Goal: Check status

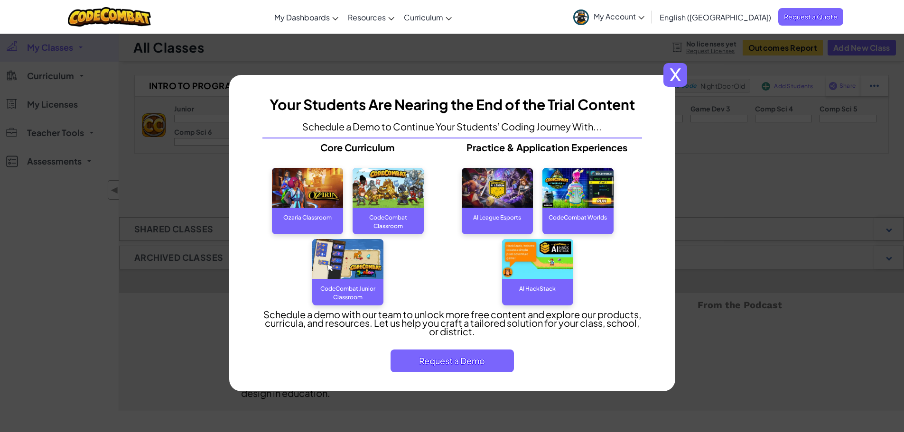
click at [676, 75] on span "x" at bounding box center [676, 75] width 24 height 24
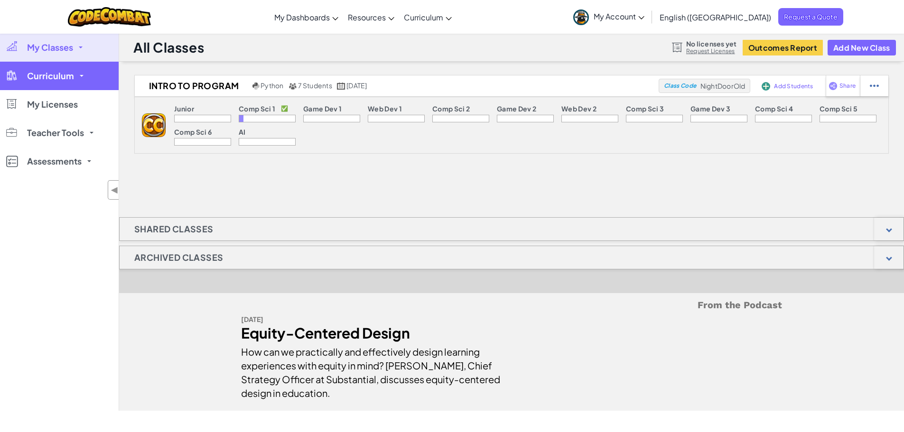
click at [73, 83] on link "Curriculum" at bounding box center [59, 76] width 119 height 28
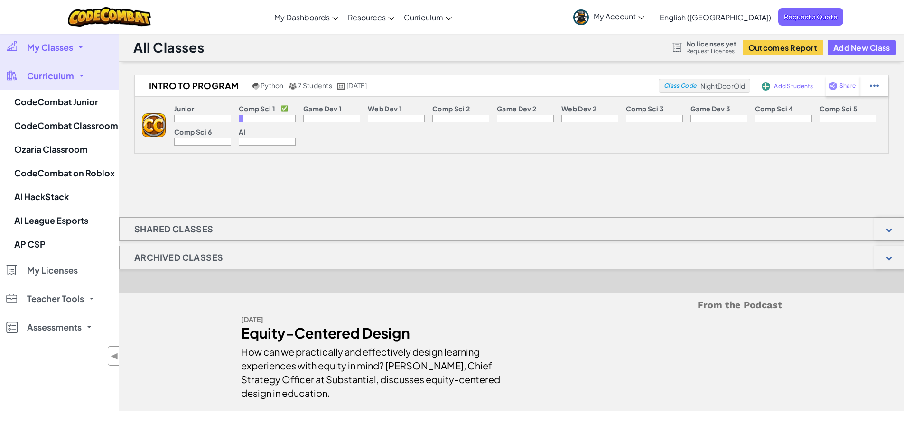
click at [72, 49] on span "My Classes" at bounding box center [50, 47] width 46 height 9
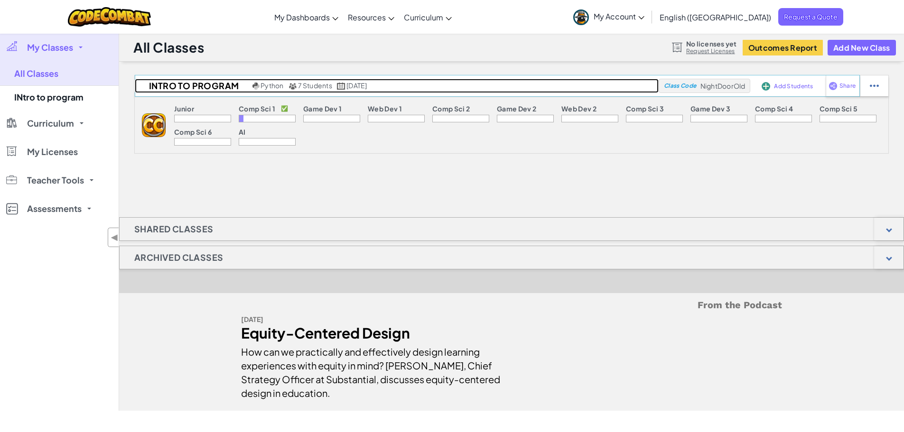
click at [320, 86] on span "7 Students" at bounding box center [315, 85] width 34 height 9
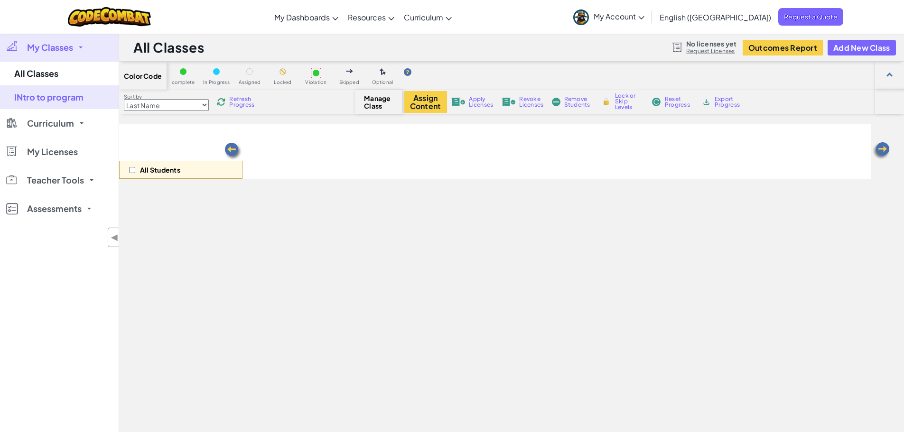
select select "560f1a9f22961295f9427742"
